Goal: Transaction & Acquisition: Obtain resource

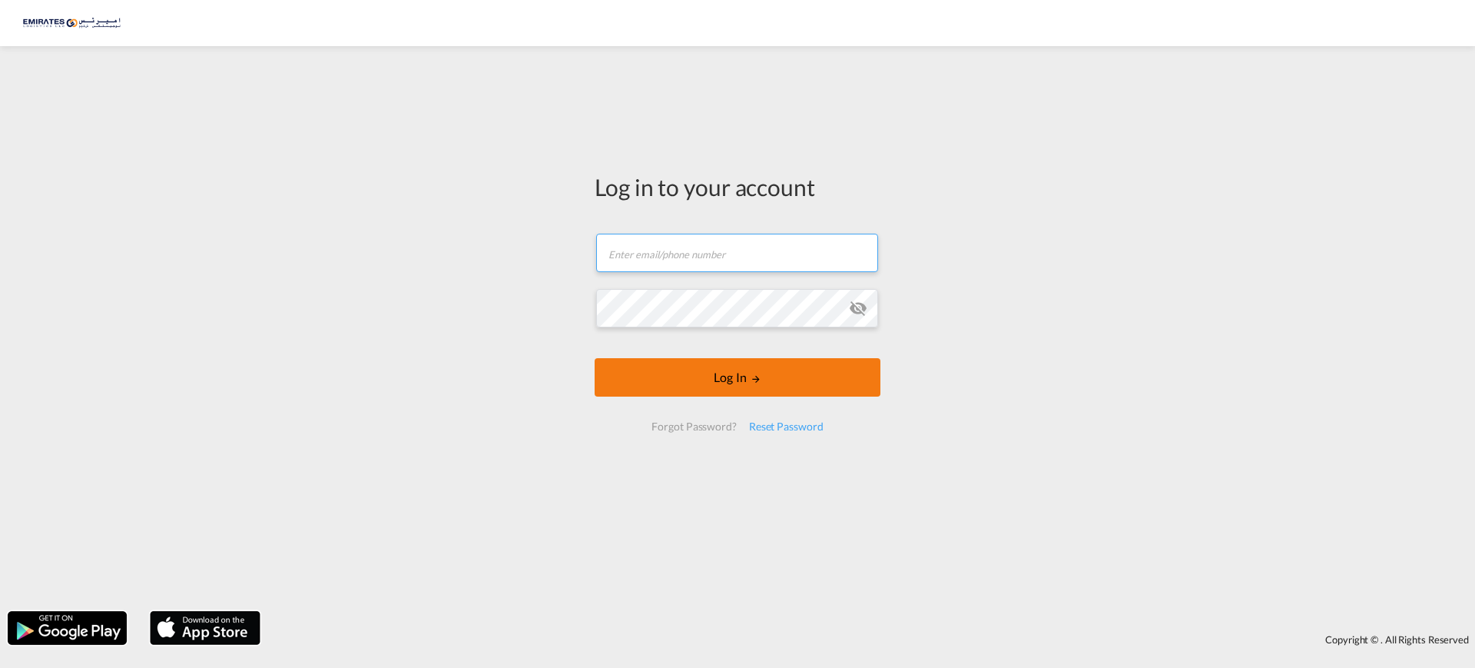
type input "[PERSON_NAME][EMAIL_ADDRESS][DOMAIN_NAME]"
click at [732, 371] on button "Log In" at bounding box center [738, 377] width 286 height 38
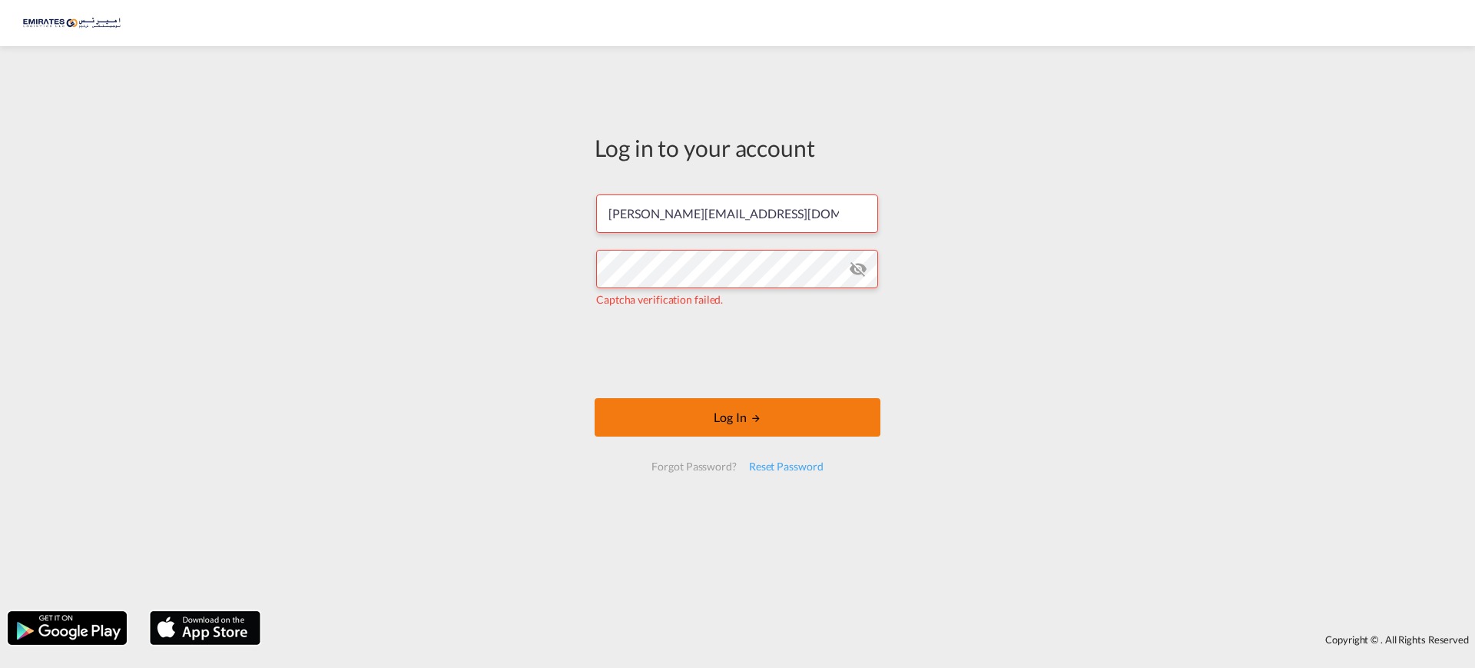
click at [713, 419] on button "Log In" at bounding box center [738, 417] width 286 height 38
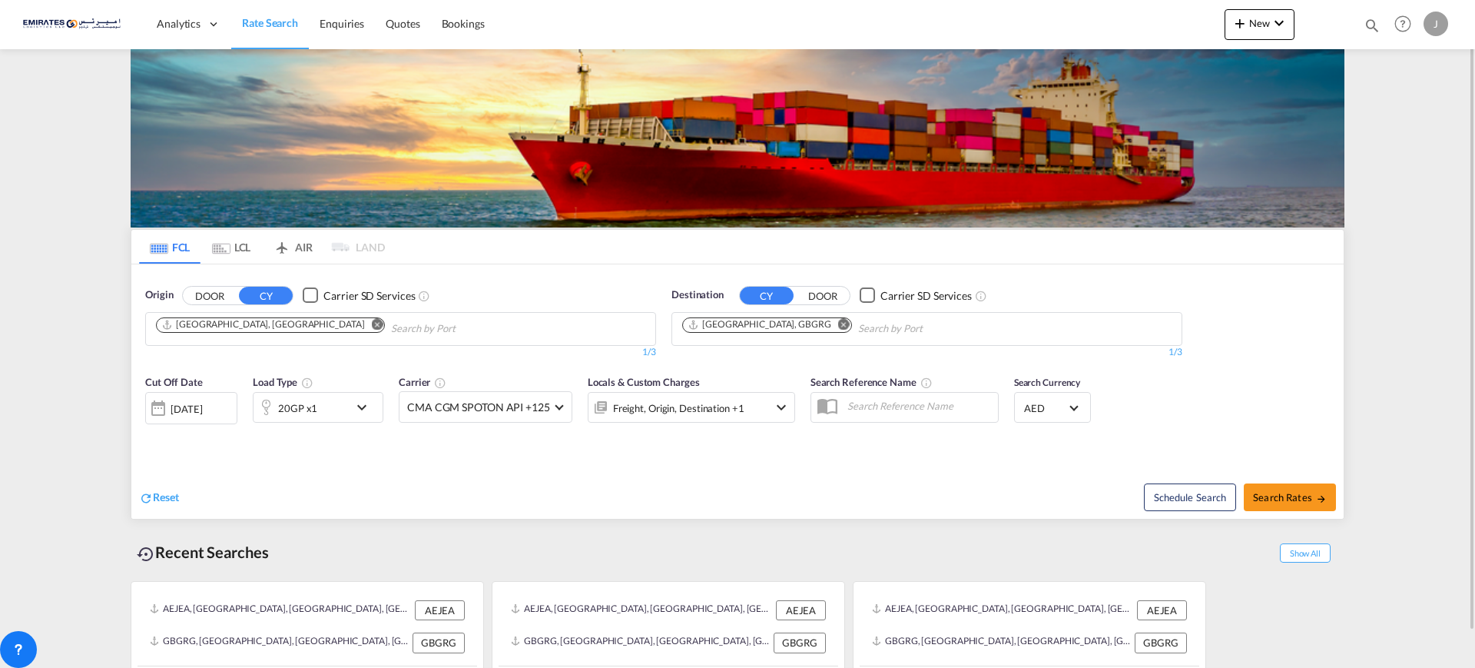
click at [838, 324] on md-icon "Remove" at bounding box center [844, 324] width 12 height 12
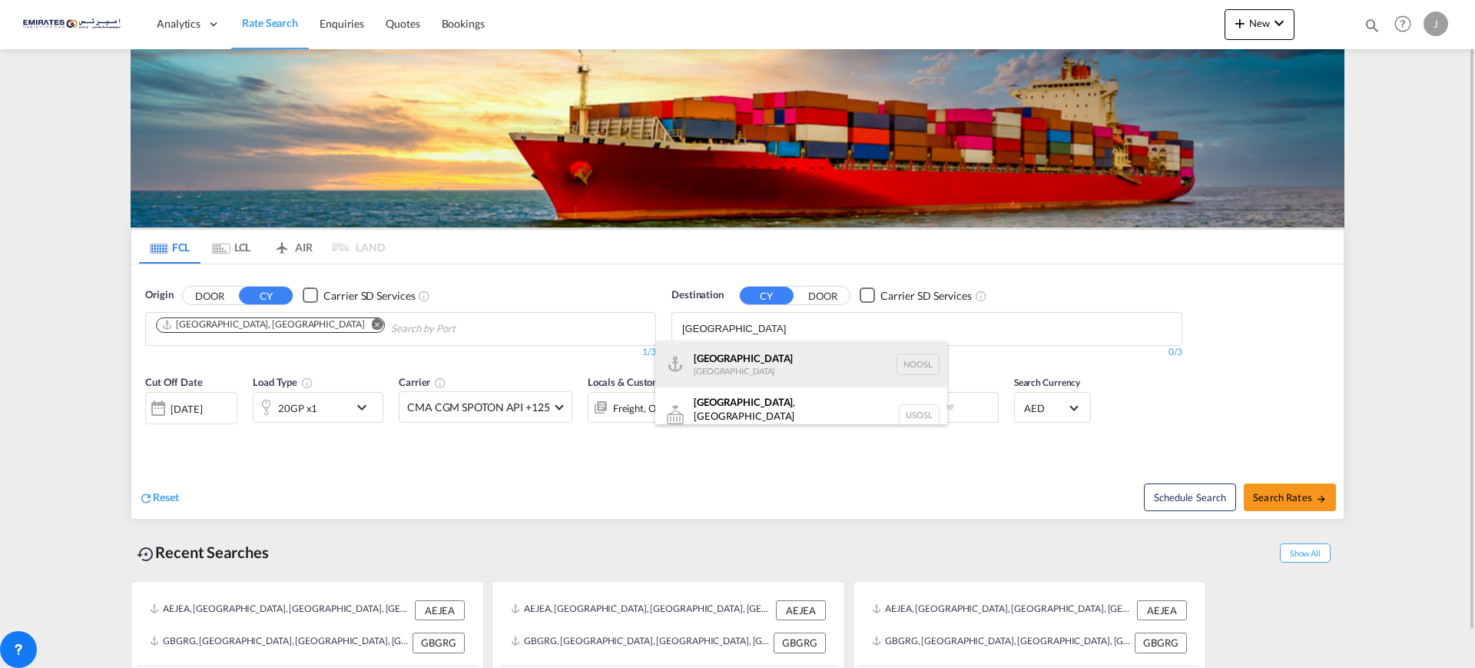
type input "[GEOGRAPHIC_DATA]"
click at [794, 370] on div "[GEOGRAPHIC_DATA] [GEOGRAPHIC_DATA] NOOSL" at bounding box center [801, 364] width 292 height 46
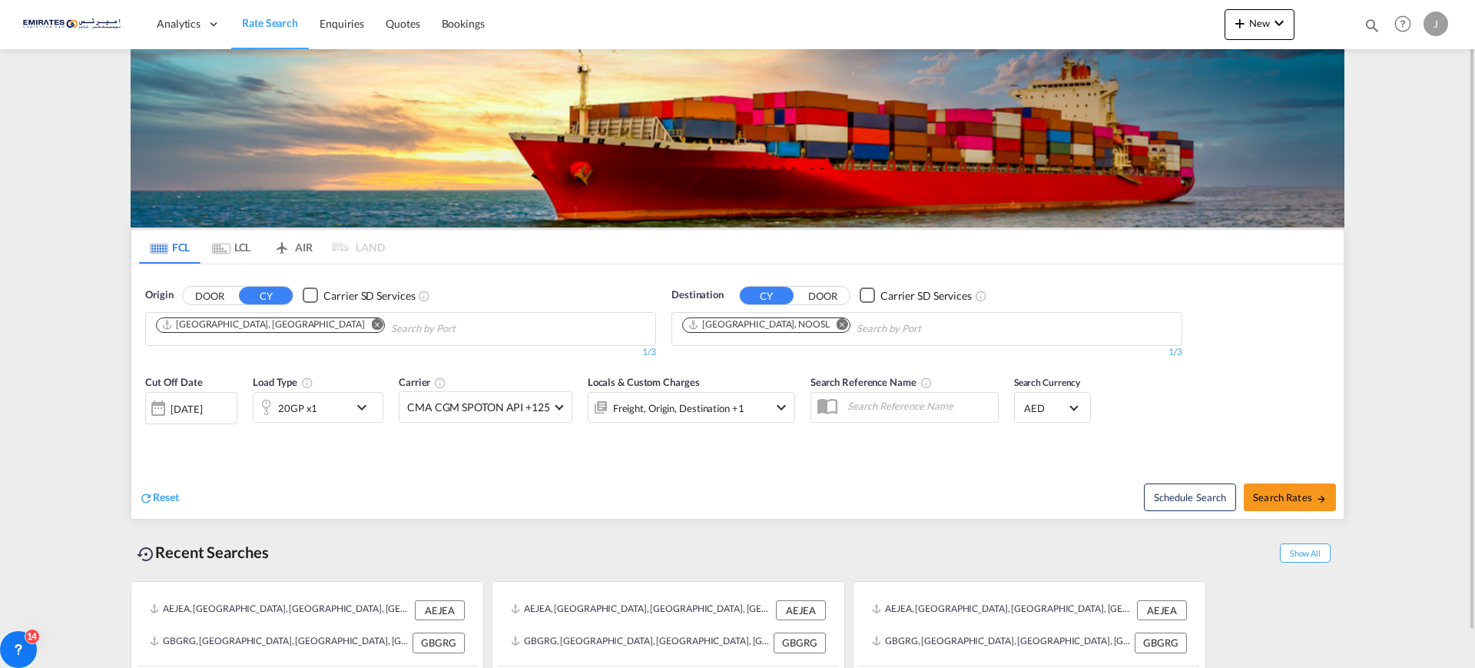
click at [202, 408] on div "[DATE]" at bounding box center [186, 409] width 31 height 14
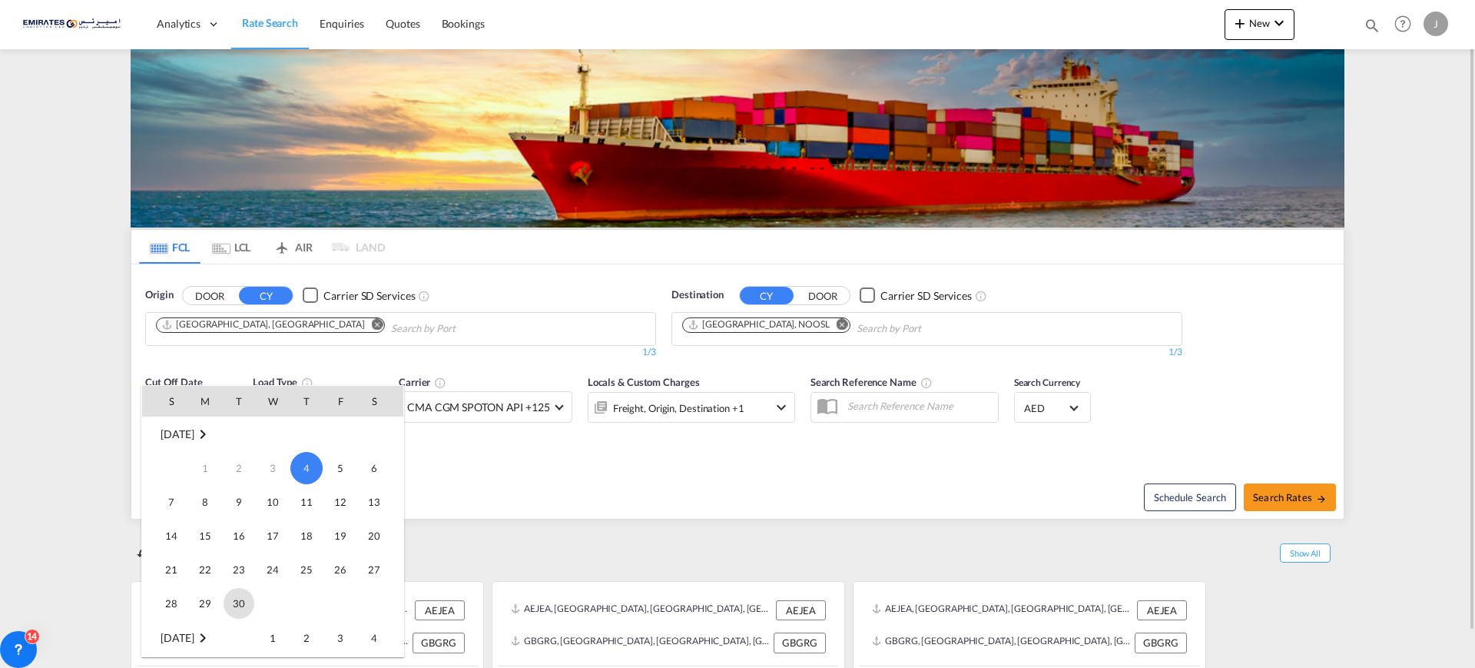
click at [250, 601] on span "30" at bounding box center [239, 603] width 31 height 31
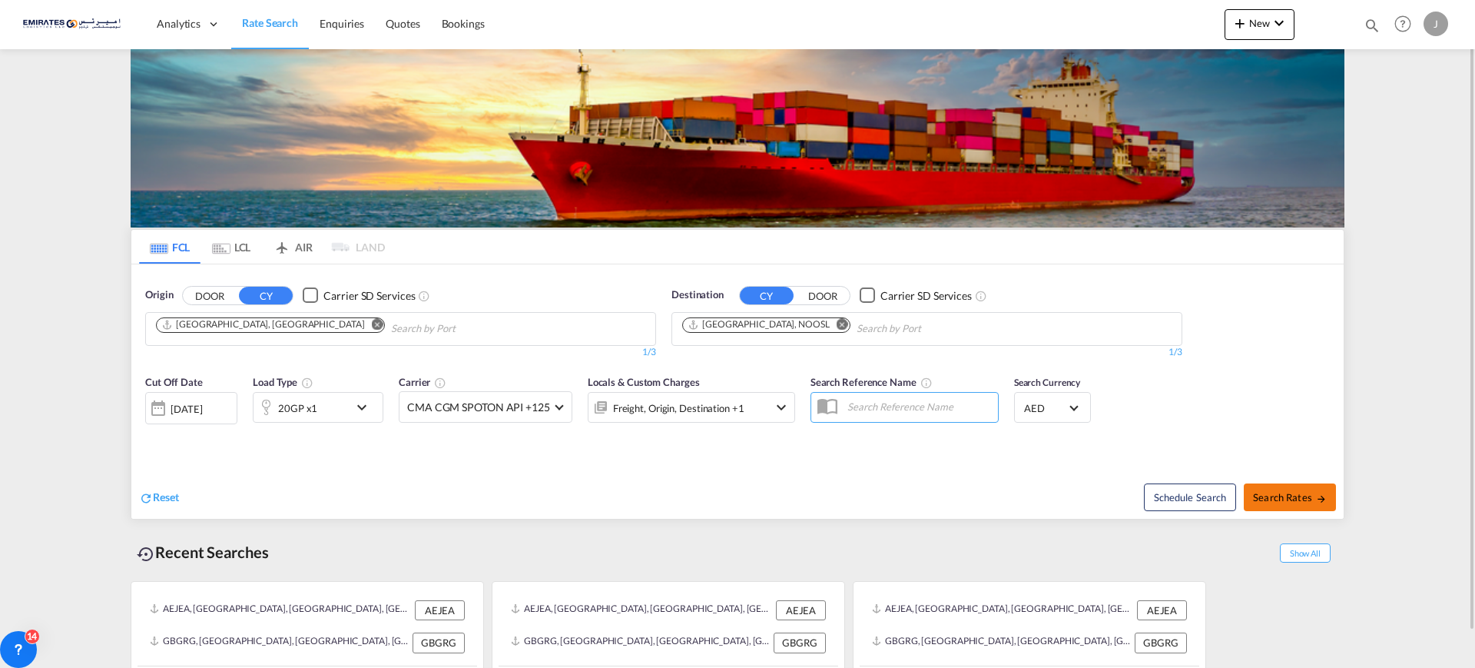
click at [1284, 483] on button "Search Rates" at bounding box center [1290, 497] width 92 height 28
type input "AEJEA to NOOSL / [DATE]"
